Goal: Task Accomplishment & Management: Use online tool/utility

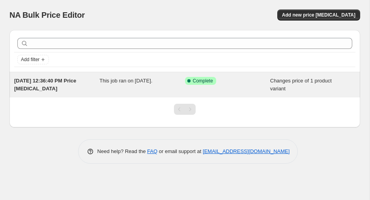
click at [57, 85] on div "[DATE] 12:36:40 PM Price [MEDICAL_DATA]" at bounding box center [56, 85] width 85 height 16
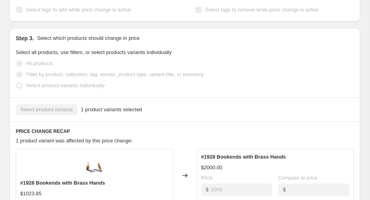
scroll to position [228, 0]
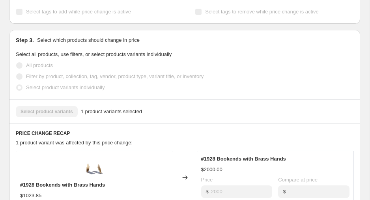
click at [197, 72] on label "Filter by product, collection, tag, vendor, product type, variant title, or inv…" at bounding box center [110, 76] width 188 height 11
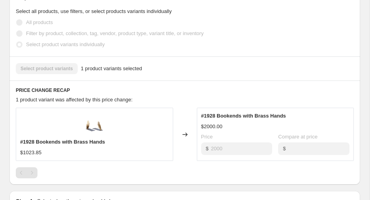
scroll to position [272, 0]
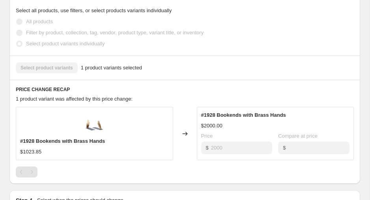
click at [116, 70] on span "1 product variants selected" at bounding box center [111, 68] width 61 height 8
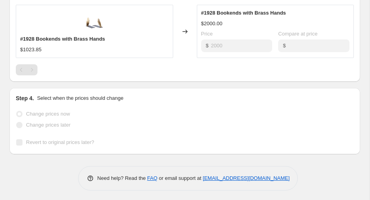
scroll to position [377, 0]
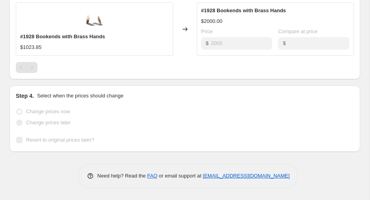
click at [35, 68] on div "Pagination" at bounding box center [31, 67] width 11 height 11
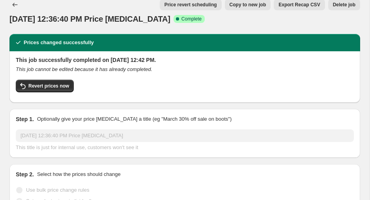
scroll to position [0, 0]
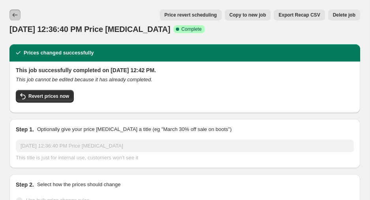
click at [15, 19] on button "Price change jobs" at bounding box center [14, 14] width 11 height 11
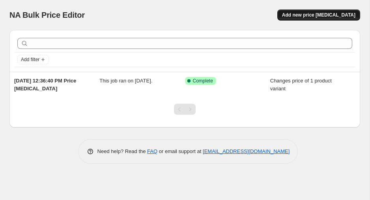
click at [329, 14] on span "Add new price [MEDICAL_DATA]" at bounding box center [318, 15] width 73 height 6
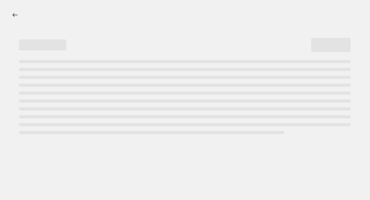
select select "percentage"
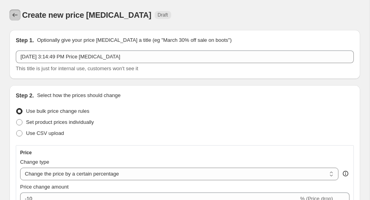
click at [15, 16] on icon "Price change jobs" at bounding box center [15, 15] width 8 height 8
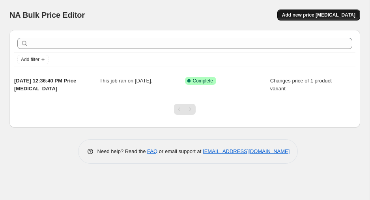
click at [307, 13] on span "Add new price [MEDICAL_DATA]" at bounding box center [318, 15] width 73 height 6
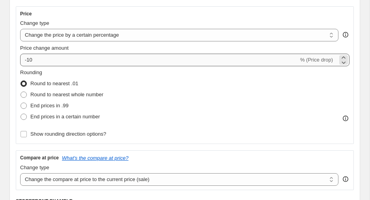
scroll to position [138, 0]
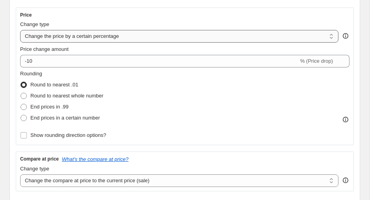
click at [98, 38] on select "Change the price to a certain amount Change the price by a certain amount Chang…" at bounding box center [179, 36] width 319 height 13
select select "to"
click at [20, 30] on select "Change the price to a certain amount Change the price by a certain amount Chang…" at bounding box center [179, 36] width 319 height 13
type input "80.00"
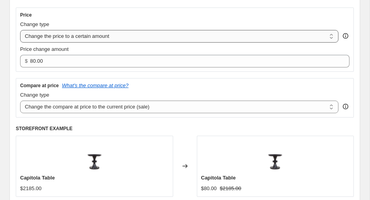
click at [332, 38] on select "Change the price to a certain amount Change the price by a certain amount Chang…" at bounding box center [179, 36] width 319 height 13
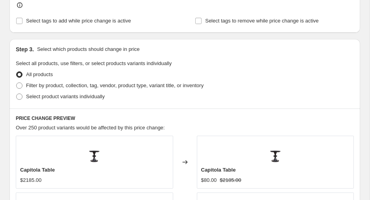
scroll to position [339, 0]
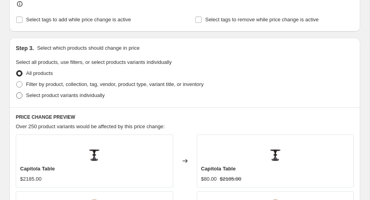
click at [23, 94] on span at bounding box center [19, 95] width 7 height 7
click at [17, 93] on input "Select product variants individually" at bounding box center [16, 92] width 0 height 0
radio input "true"
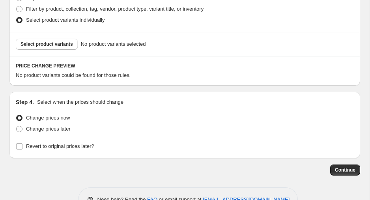
scroll to position [417, 0]
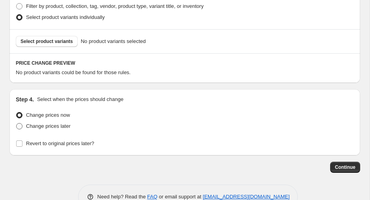
click at [19, 127] on span at bounding box center [19, 126] width 6 height 6
click at [17, 124] on input "Change prices later" at bounding box center [16, 123] width 0 height 0
radio input "true"
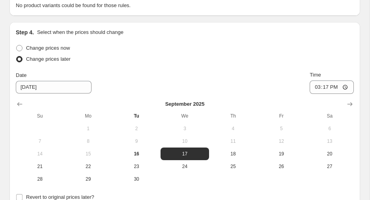
scroll to position [487, 0]
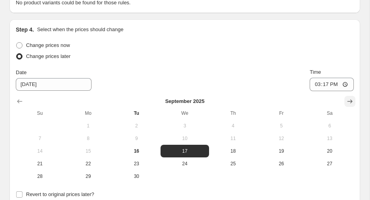
click at [350, 100] on icon "Show next month, October 2025" at bounding box center [350, 102] width 8 height 8
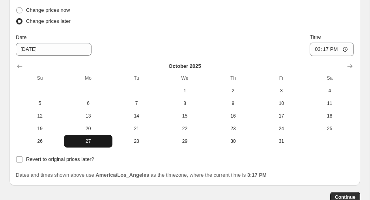
scroll to position [524, 0]
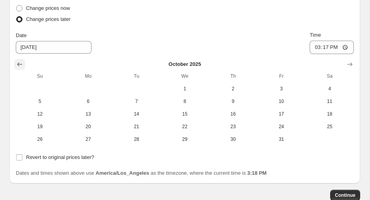
click at [21, 60] on button "Show previous month, September 2025" at bounding box center [19, 64] width 11 height 11
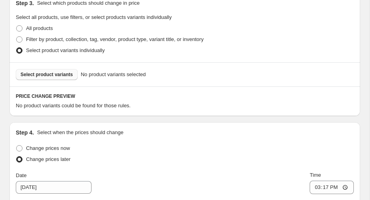
scroll to position [382, 0]
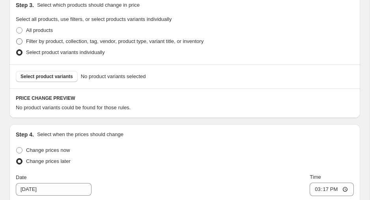
click at [19, 41] on span at bounding box center [19, 41] width 6 height 6
click at [17, 39] on input "Filter by product, collection, tag, vendor, product type, variant title, or inv…" at bounding box center [16, 38] width 0 height 0
radio input "true"
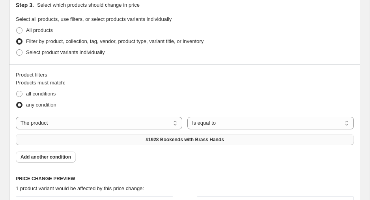
click at [118, 141] on button "#1928 Bookends with Brass Hands" at bounding box center [185, 139] width 338 height 11
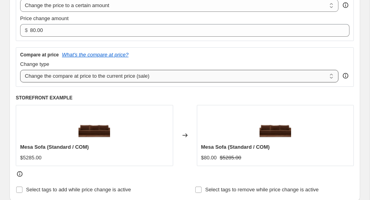
scroll to position [168, 0]
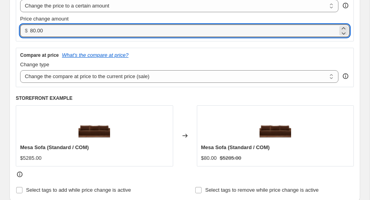
drag, startPoint x: 52, startPoint y: 30, endPoint x: 23, endPoint y: 30, distance: 28.8
click at [23, 30] on div "$ 80.00" at bounding box center [185, 30] width 330 height 13
type input "0.00"
click at [332, 8] on select "Change the price to a certain amount Change the price by a certain amount Chang…" at bounding box center [179, 6] width 319 height 13
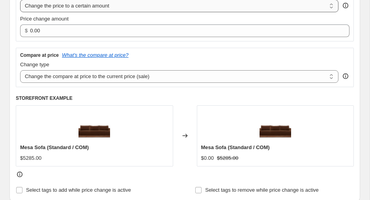
scroll to position [168, 0]
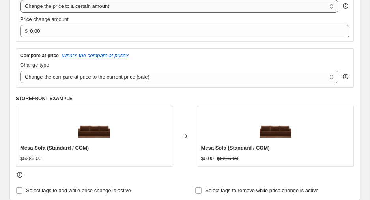
select select "by"
click at [20, 0] on select "Change the price to a certain amount Change the price by a certain amount Chang…" at bounding box center [179, 6] width 319 height 13
type input "-10.00"
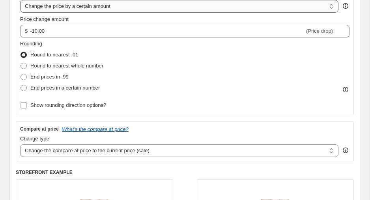
click at [329, 6] on select "Change the price to a certain amount Change the price by a certain amount Chang…" at bounding box center [179, 6] width 319 height 13
select select "to"
click at [20, 0] on select "Change the price to a certain amount Change the price by a certain amount Chang…" at bounding box center [179, 6] width 319 height 13
type input "80.00"
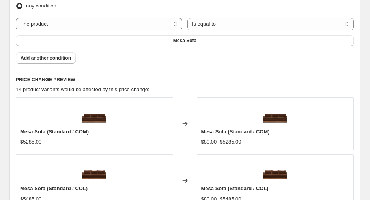
scroll to position [493, 0]
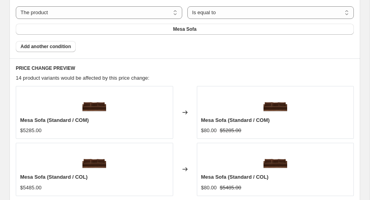
click at [51, 102] on div "Mesa Sofa (Standard / COM) $5285.00" at bounding box center [95, 112] width 158 height 53
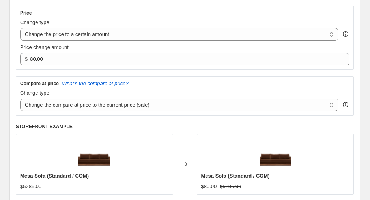
scroll to position [137, 0]
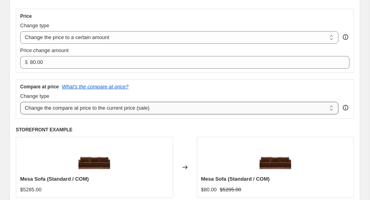
click at [331, 109] on select "Change the compare at price to the current price (sale) Change the compare at p…" at bounding box center [179, 108] width 319 height 13
select select "remove"
click at [20, 102] on select "Change the compare at price to the current price (sale) Change the compare at p…" at bounding box center [179, 108] width 319 height 13
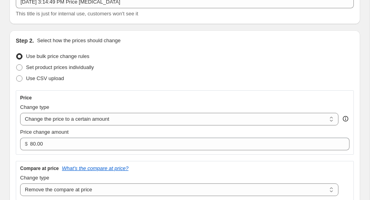
scroll to position [56, 0]
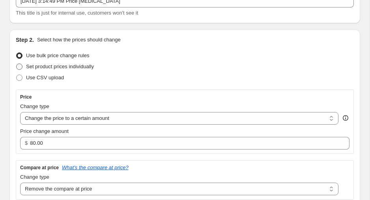
click at [22, 66] on span at bounding box center [19, 67] width 6 height 6
click at [17, 64] on input "Set product prices individually" at bounding box center [16, 64] width 0 height 0
radio input "true"
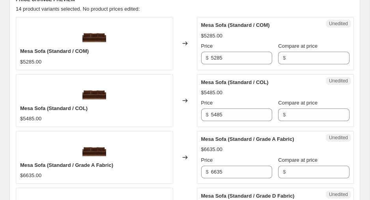
scroll to position [360, 0]
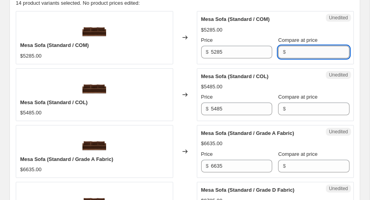
click at [302, 52] on input "Compare at price" at bounding box center [319, 52] width 61 height 13
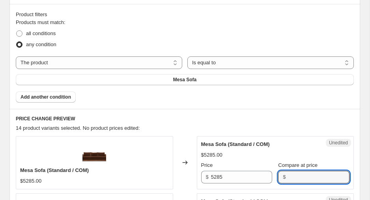
scroll to position [235, 0]
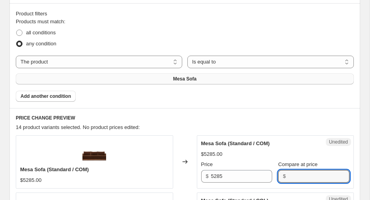
click at [218, 78] on button "Mesa Sofa" at bounding box center [185, 78] width 338 height 11
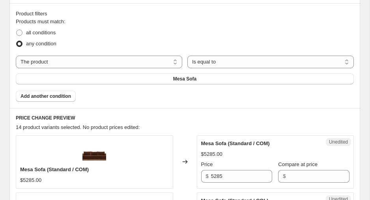
scroll to position [232, 0]
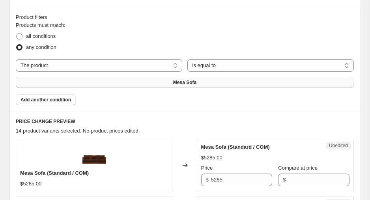
click at [168, 86] on button "Mesa Sofa" at bounding box center [185, 82] width 338 height 11
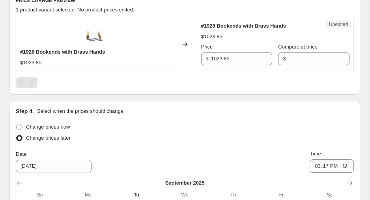
scroll to position [354, 0]
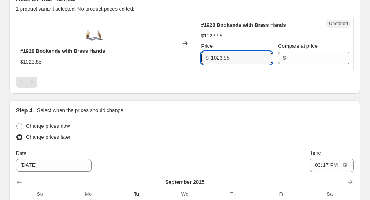
drag, startPoint x: 239, startPoint y: 60, endPoint x: 208, endPoint y: 58, distance: 31.3
click at [208, 58] on div "$ 1023.85" at bounding box center [236, 58] width 71 height 13
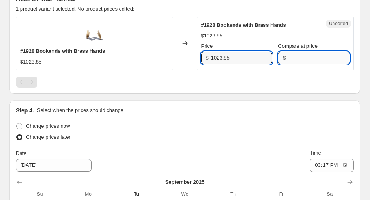
click at [301, 56] on input "Compare at price" at bounding box center [319, 58] width 61 height 13
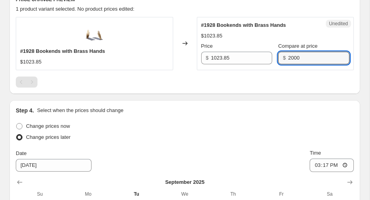
type input "2000"
click at [219, 88] on div "PRICE CHANGE PREVIEW 1 product variant selected. No product prices edited: #192…" at bounding box center [184, 42] width 351 height 104
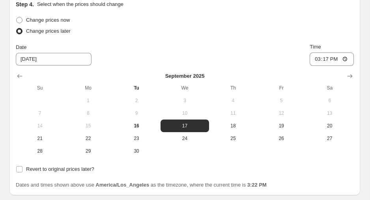
scroll to position [462, 0]
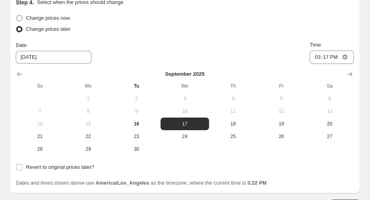
click at [20, 17] on span at bounding box center [19, 18] width 6 height 6
click at [17, 15] on input "Change prices now" at bounding box center [16, 15] width 0 height 0
radio input "true"
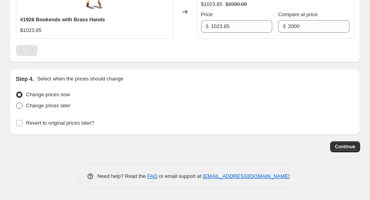
click at [21, 104] on span at bounding box center [19, 106] width 6 height 6
click at [17, 103] on input "Change prices later" at bounding box center [16, 103] width 0 height 0
radio input "true"
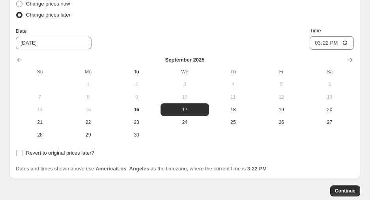
scroll to position [478, 0]
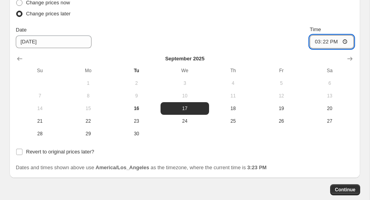
click at [327, 43] on input "15:22" at bounding box center [332, 41] width 44 height 13
type input "15:25"
click at [141, 108] on span "16" at bounding box center [137, 108] width 42 height 6
type input "[DATE]"
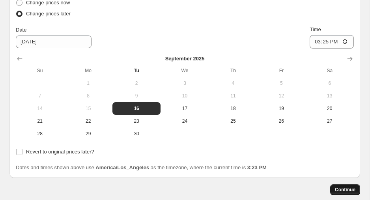
click at [348, 192] on span "Continue" at bounding box center [345, 190] width 21 height 6
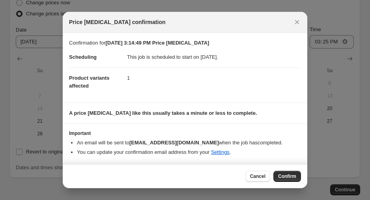
scroll to position [0, 0]
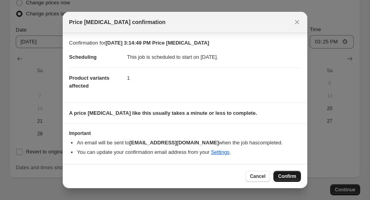
click at [288, 176] on span "Confirm" at bounding box center [287, 176] width 18 height 6
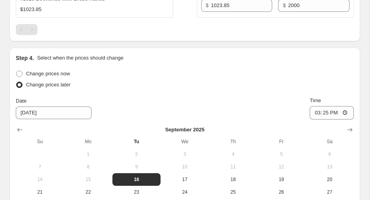
scroll to position [417, 0]
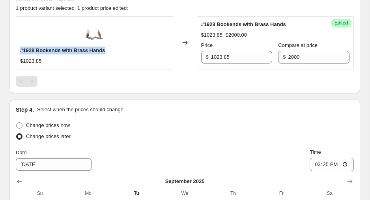
drag, startPoint x: 113, startPoint y: 50, endPoint x: 19, endPoint y: 52, distance: 94.4
click at [19, 52] on div "#1928 Bookends with Brass Hands $1023.85" at bounding box center [95, 42] width 158 height 53
copy span "#1928 Bookends with Brass Hands"
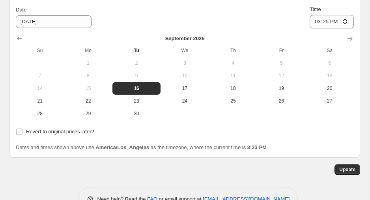
scroll to position [562, 0]
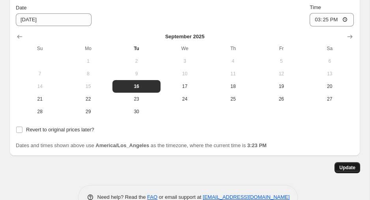
click at [346, 169] on span "Update" at bounding box center [348, 168] width 16 height 6
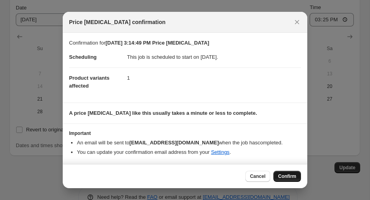
click at [289, 177] on span "Confirm" at bounding box center [287, 176] width 18 height 6
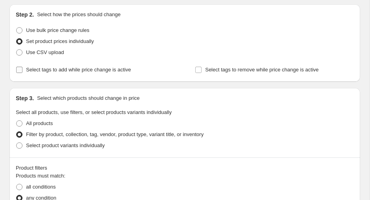
scroll to position [144, 0]
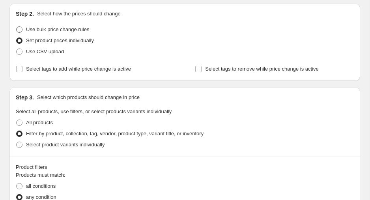
click at [22, 29] on span at bounding box center [19, 29] width 6 height 6
click at [17, 27] on input "Use bulk price change rules" at bounding box center [16, 26] width 0 height 0
radio input "true"
select select "remove"
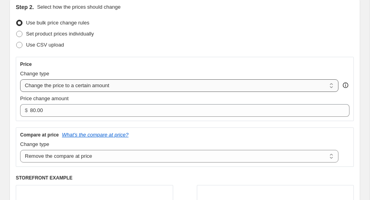
scroll to position [152, 0]
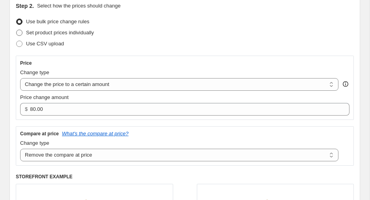
click at [23, 33] on span at bounding box center [19, 32] width 7 height 7
click at [17, 30] on input "Set product prices individually" at bounding box center [16, 30] width 0 height 0
radio input "true"
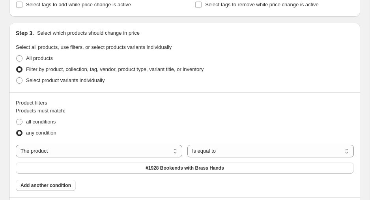
scroll to position [209, 0]
click at [19, 80] on span at bounding box center [19, 80] width 6 height 6
click at [17, 77] on input "Select product variants individually" at bounding box center [16, 77] width 0 height 0
radio input "true"
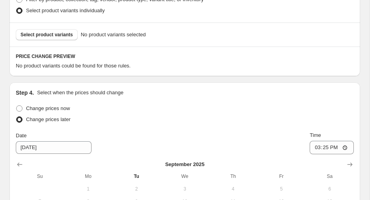
scroll to position [271, 0]
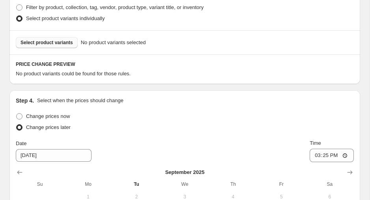
click at [59, 43] on span "Select product variants" at bounding box center [47, 42] width 53 height 6
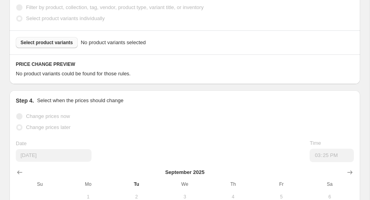
scroll to position [0, 0]
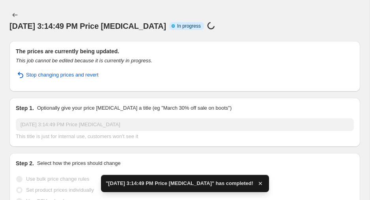
radio input "true"
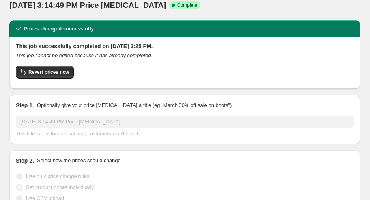
scroll to position [23, 0]
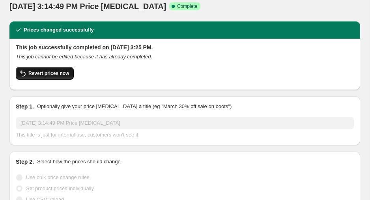
click at [50, 73] on span "Revert prices now" at bounding box center [48, 73] width 41 height 6
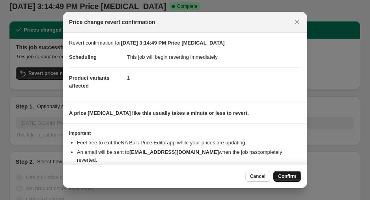
click at [288, 176] on span "Confirm" at bounding box center [287, 176] width 18 height 6
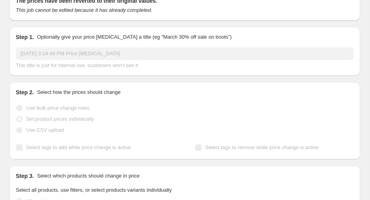
scroll to position [72, 0]
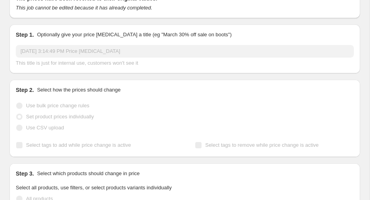
click at [128, 109] on div "Use bulk price change rules" at bounding box center [185, 105] width 338 height 11
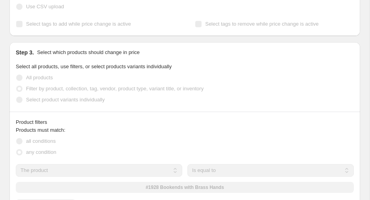
scroll to position [0, 0]
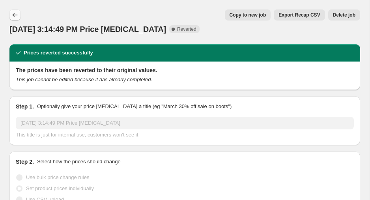
click at [14, 13] on icon "Price change jobs" at bounding box center [15, 15] width 8 height 8
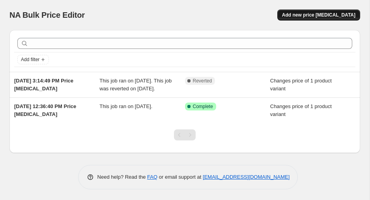
click at [325, 16] on span "Add new price [MEDICAL_DATA]" at bounding box center [318, 15] width 73 height 6
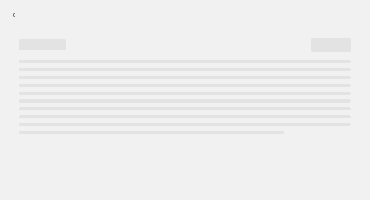
select select "percentage"
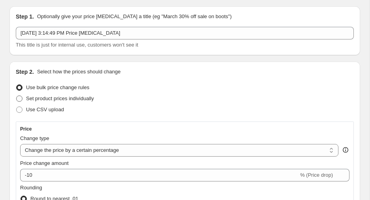
scroll to position [26, 0]
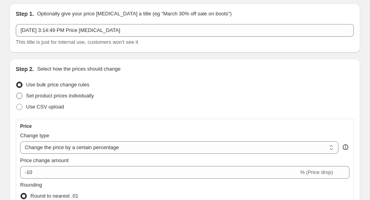
click at [21, 97] on span at bounding box center [19, 96] width 6 height 6
click at [17, 93] on input "Set product prices individually" at bounding box center [16, 93] width 0 height 0
radio input "true"
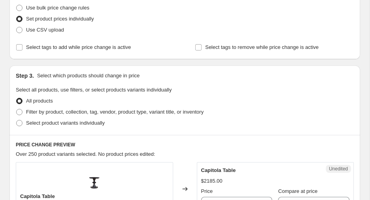
scroll to position [110, 0]
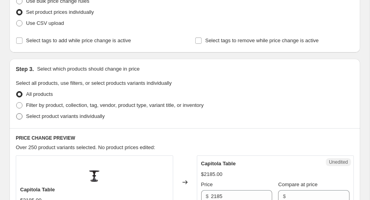
click at [20, 118] on span at bounding box center [19, 116] width 6 height 6
click at [17, 114] on input "Select product variants individually" at bounding box center [16, 113] width 0 height 0
radio input "true"
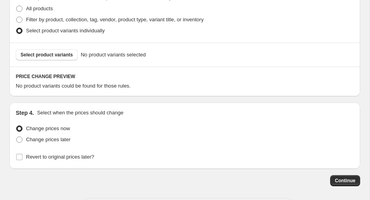
scroll to position [198, 0]
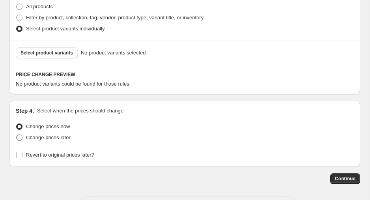
click at [21, 138] on span at bounding box center [19, 138] width 6 height 6
click at [17, 135] on input "Change prices later" at bounding box center [16, 135] width 0 height 0
radio input "true"
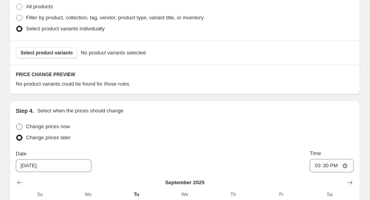
click at [22, 128] on span at bounding box center [19, 127] width 6 height 6
click at [17, 124] on input "Change prices now" at bounding box center [16, 124] width 0 height 0
radio input "true"
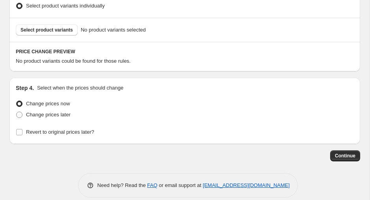
scroll to position [230, 0]
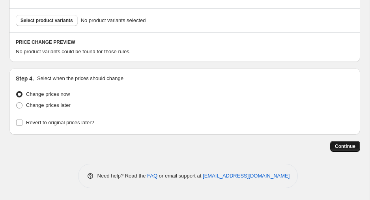
click at [344, 147] on span "Continue" at bounding box center [345, 146] width 21 height 6
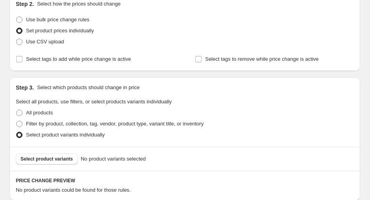
scroll to position [139, 0]
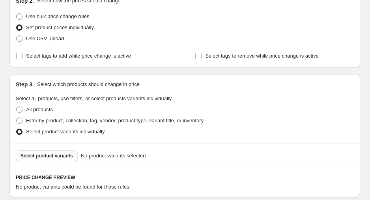
click at [49, 156] on span "Select product variants" at bounding box center [47, 156] width 53 height 6
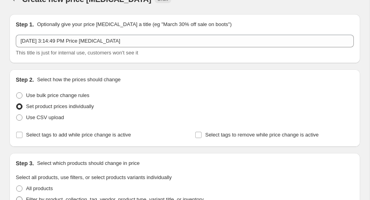
scroll to position [0, 0]
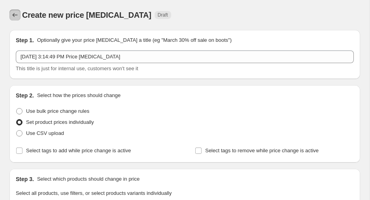
click at [15, 15] on icon "Price change jobs" at bounding box center [15, 15] width 5 height 4
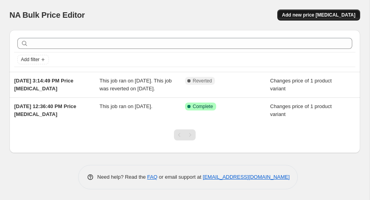
click at [312, 15] on span "Add new price [MEDICAL_DATA]" at bounding box center [318, 15] width 73 height 6
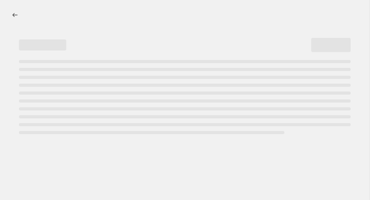
select select "percentage"
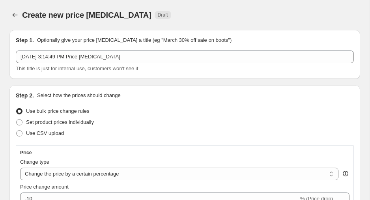
scroll to position [12, 0]
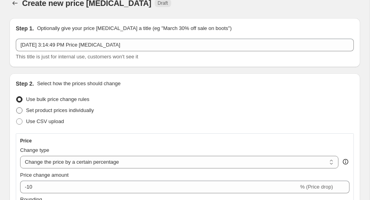
click at [19, 111] on span at bounding box center [19, 110] width 6 height 6
click at [17, 108] on input "Set product prices individually" at bounding box center [16, 107] width 0 height 0
radio input "true"
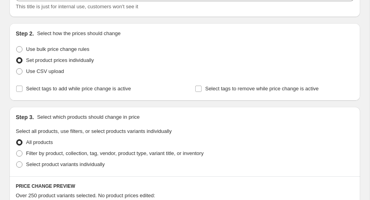
scroll to position [65, 0]
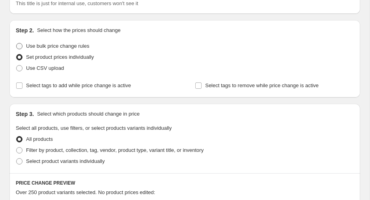
click at [21, 45] on span at bounding box center [19, 46] width 6 height 6
click at [17, 43] on input "Use bulk price change rules" at bounding box center [16, 43] width 0 height 0
radio input "true"
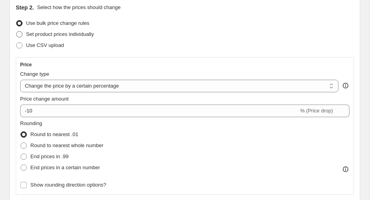
scroll to position [90, 0]
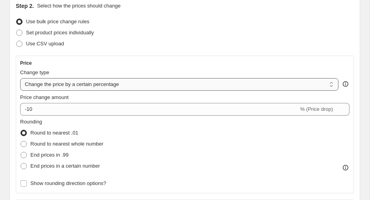
click at [329, 86] on select "Change the price to a certain amount Change the price by a certain amount Chang…" at bounding box center [179, 84] width 319 height 13
select select "to"
click at [20, 78] on select "Change the price to a certain amount Change the price by a certain amount Chang…" at bounding box center [179, 84] width 319 height 13
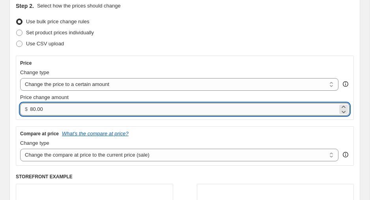
click at [51, 109] on input "80.00" at bounding box center [184, 109] width 308 height 13
click at [328, 87] on select "Change the price to a certain amount Change the price by a certain amount Chang…" at bounding box center [179, 84] width 319 height 13
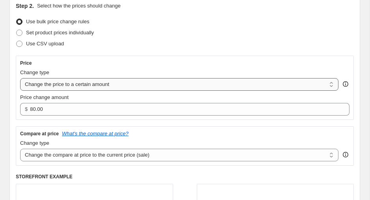
click at [20, 78] on select "Change the price to a certain amount Change the price by a certain amount Chang…" at bounding box center [179, 84] width 319 height 13
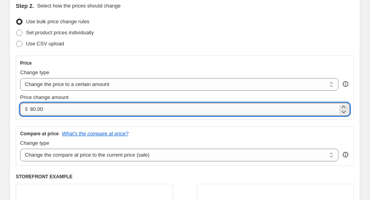
click at [51, 109] on input "80.00" at bounding box center [184, 109] width 308 height 13
type input "8"
click at [347, 112] on icon at bounding box center [344, 112] width 8 height 8
type input "0.00"
click at [333, 86] on select "Change the price to a certain amount Change the price by a certain amount Chang…" at bounding box center [179, 84] width 319 height 13
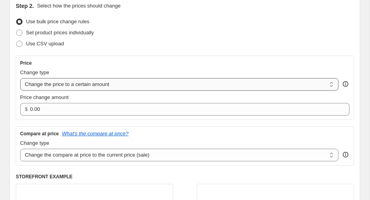
click at [20, 78] on select "Change the price to a certain amount Change the price by a certain amount Chang…" at bounding box center [179, 84] width 319 height 13
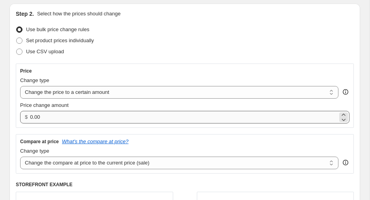
scroll to position [80, 0]
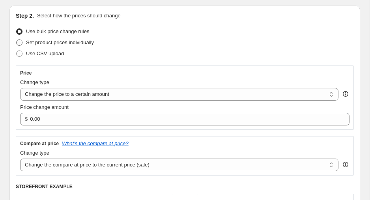
click at [19, 44] on span at bounding box center [19, 42] width 6 height 6
click at [17, 40] on input "Set product prices individually" at bounding box center [16, 39] width 0 height 0
radio input "true"
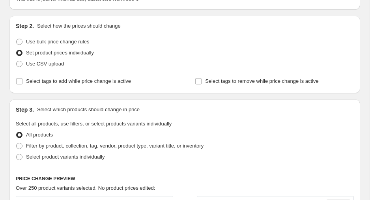
scroll to position [77, 0]
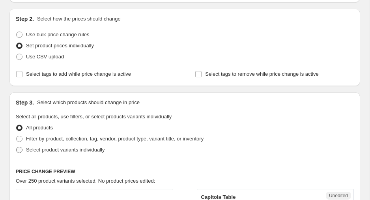
click at [23, 148] on label "Select product variants individually" at bounding box center [60, 150] width 89 height 11
click at [17, 147] on input "Select product variants individually" at bounding box center [16, 147] width 0 height 0
radio input "true"
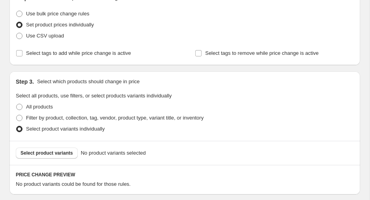
scroll to position [100, 0]
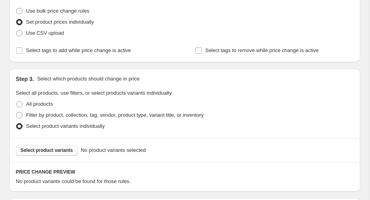
click at [45, 149] on span "Select product variants" at bounding box center [47, 150] width 53 height 6
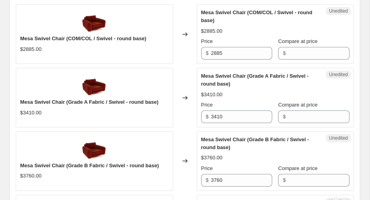
scroll to position [287, 0]
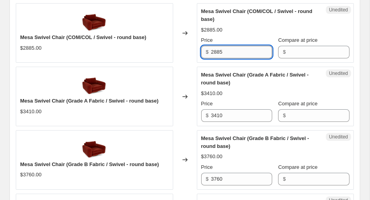
click at [234, 56] on input "2885" at bounding box center [241, 52] width 61 height 13
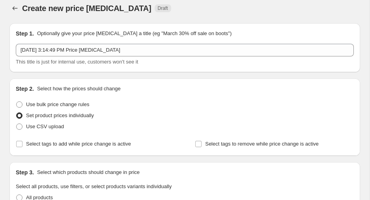
scroll to position [0, 0]
